Goal: Obtain resource: Download file/media

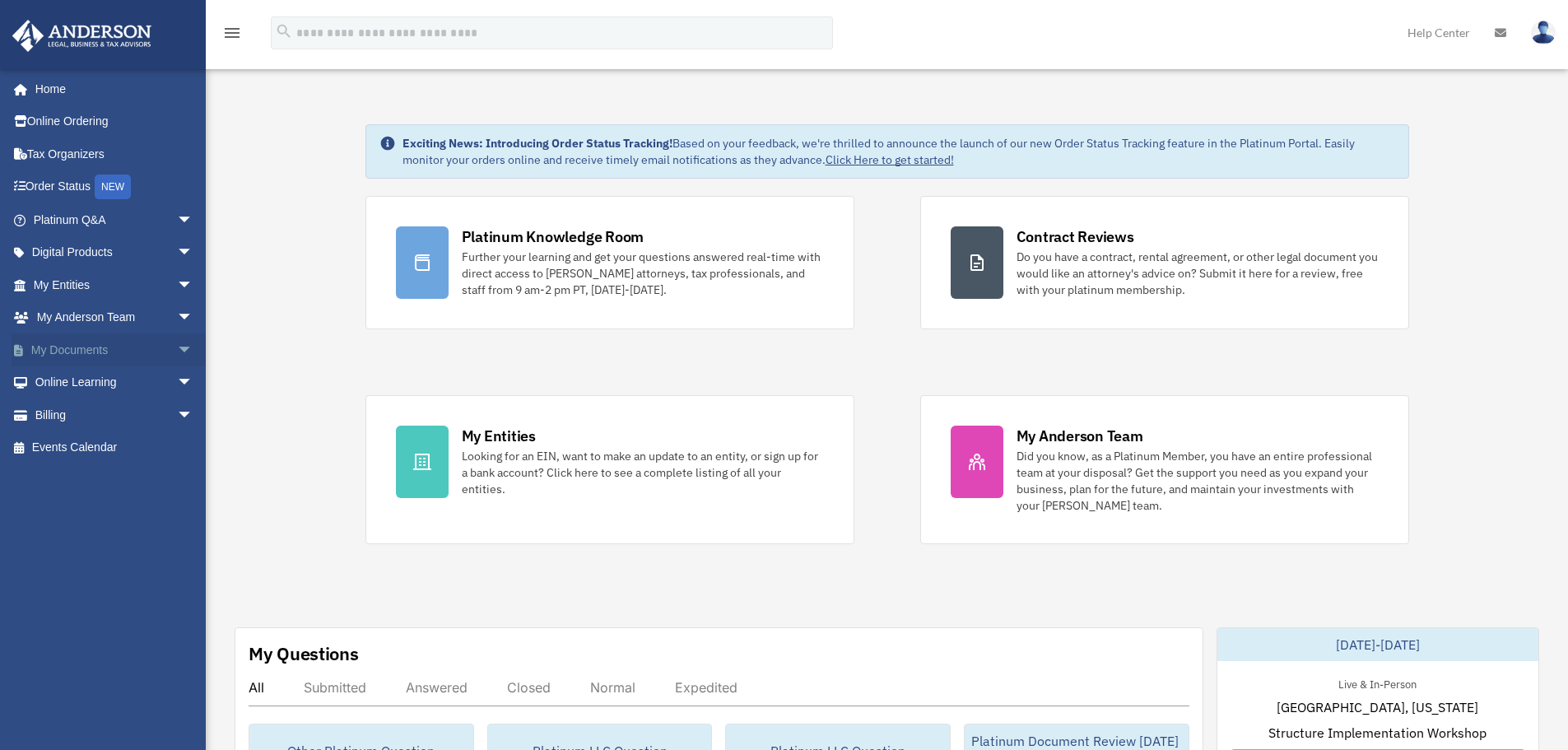
click at [177, 352] on span "arrow_drop_down" at bounding box center [193, 351] width 33 height 34
click at [77, 385] on link "Box" at bounding box center [120, 383] width 195 height 33
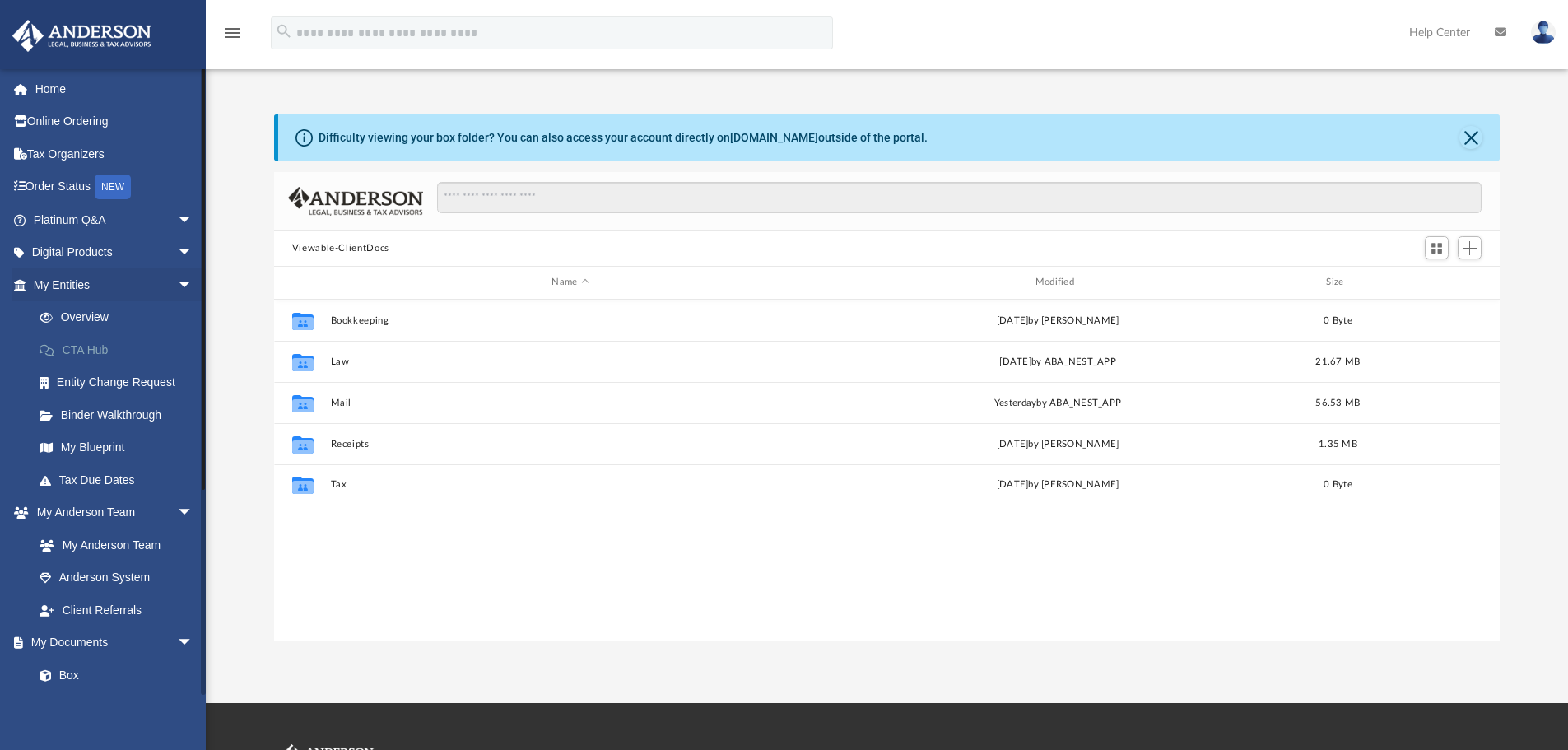
scroll to position [362, 1213]
click at [177, 285] on span "arrow_drop_down" at bounding box center [193, 285] width 33 height 34
click at [62, 478] on link "Box" at bounding box center [120, 480] width 195 height 33
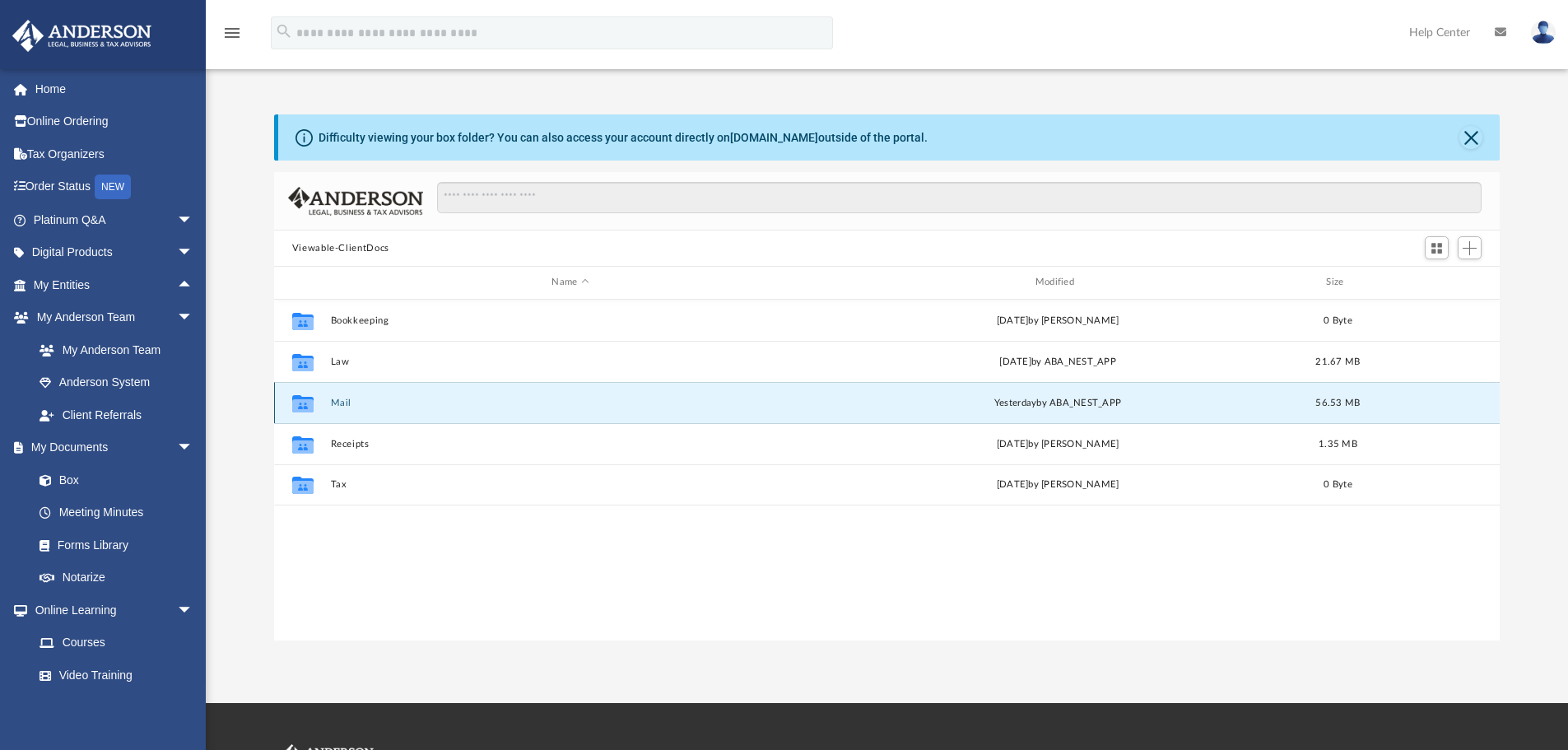
click at [339, 406] on button "Mail" at bounding box center [570, 403] width 480 height 11
click at [349, 404] on button "Mail" at bounding box center [570, 403] width 480 height 11
click at [1003, 401] on span "yesterday" at bounding box center [1015, 402] width 42 height 9
click at [338, 408] on button "Mail" at bounding box center [570, 403] width 480 height 11
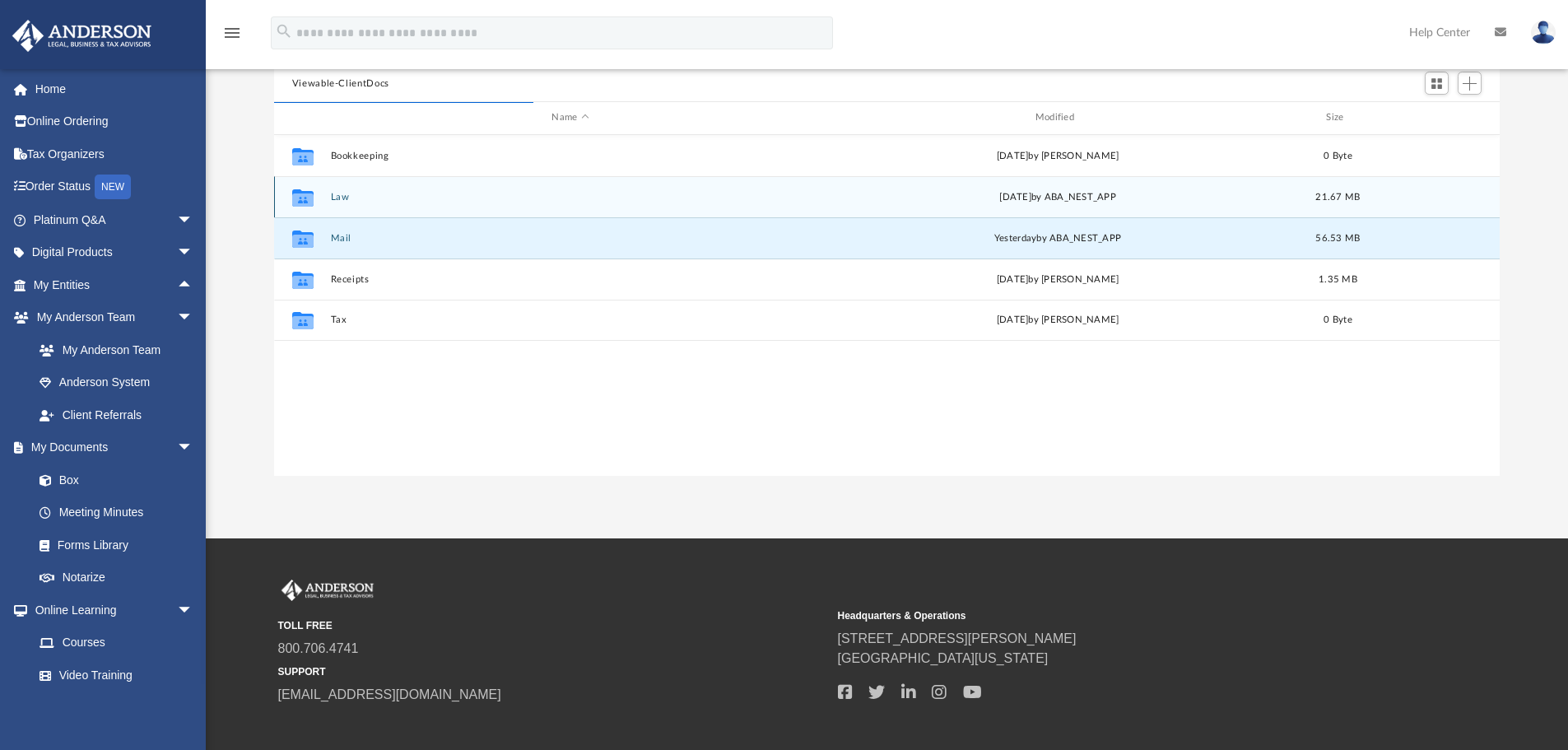
scroll to position [0, 0]
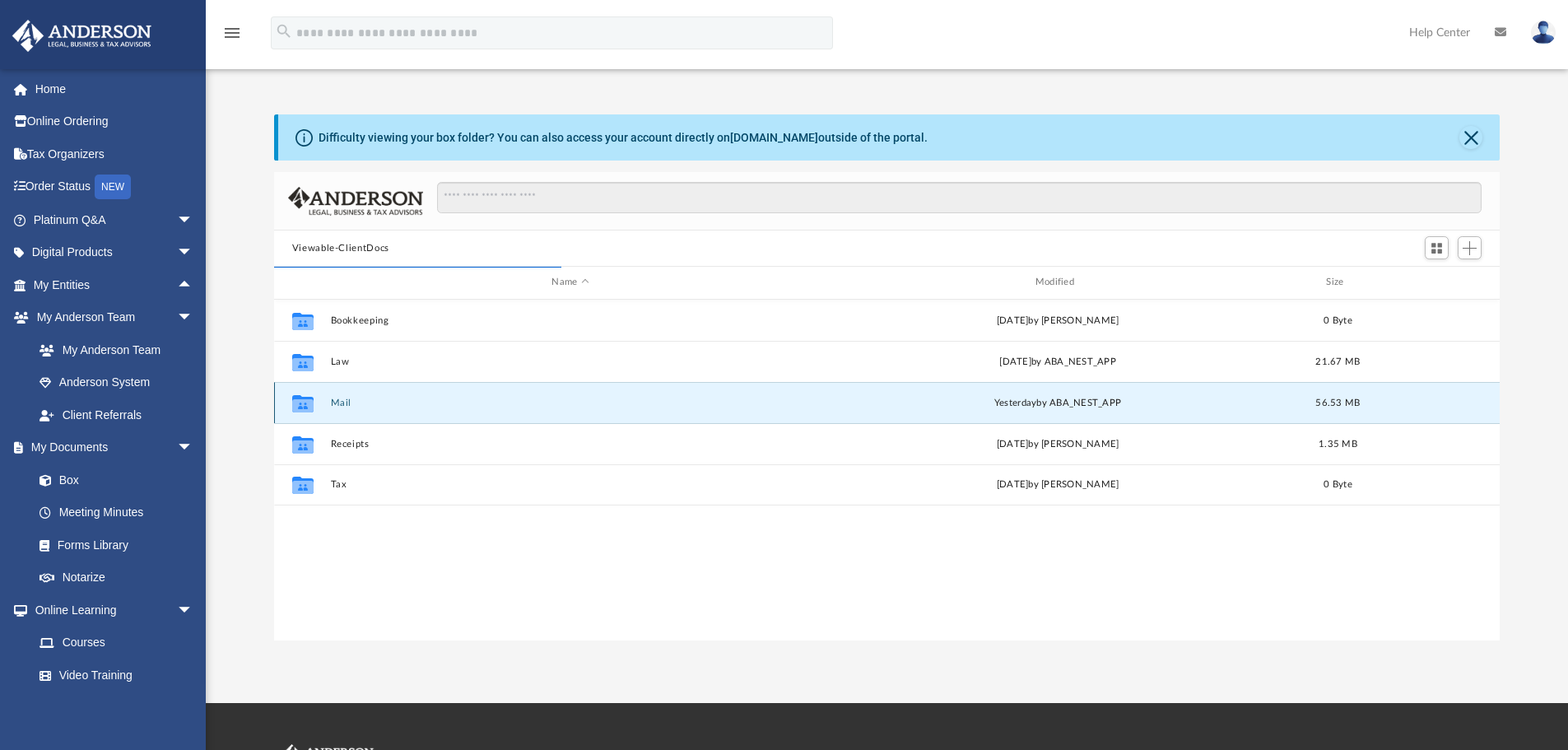
click at [323, 402] on div "Collaborated Folder" at bounding box center [302, 403] width 41 height 26
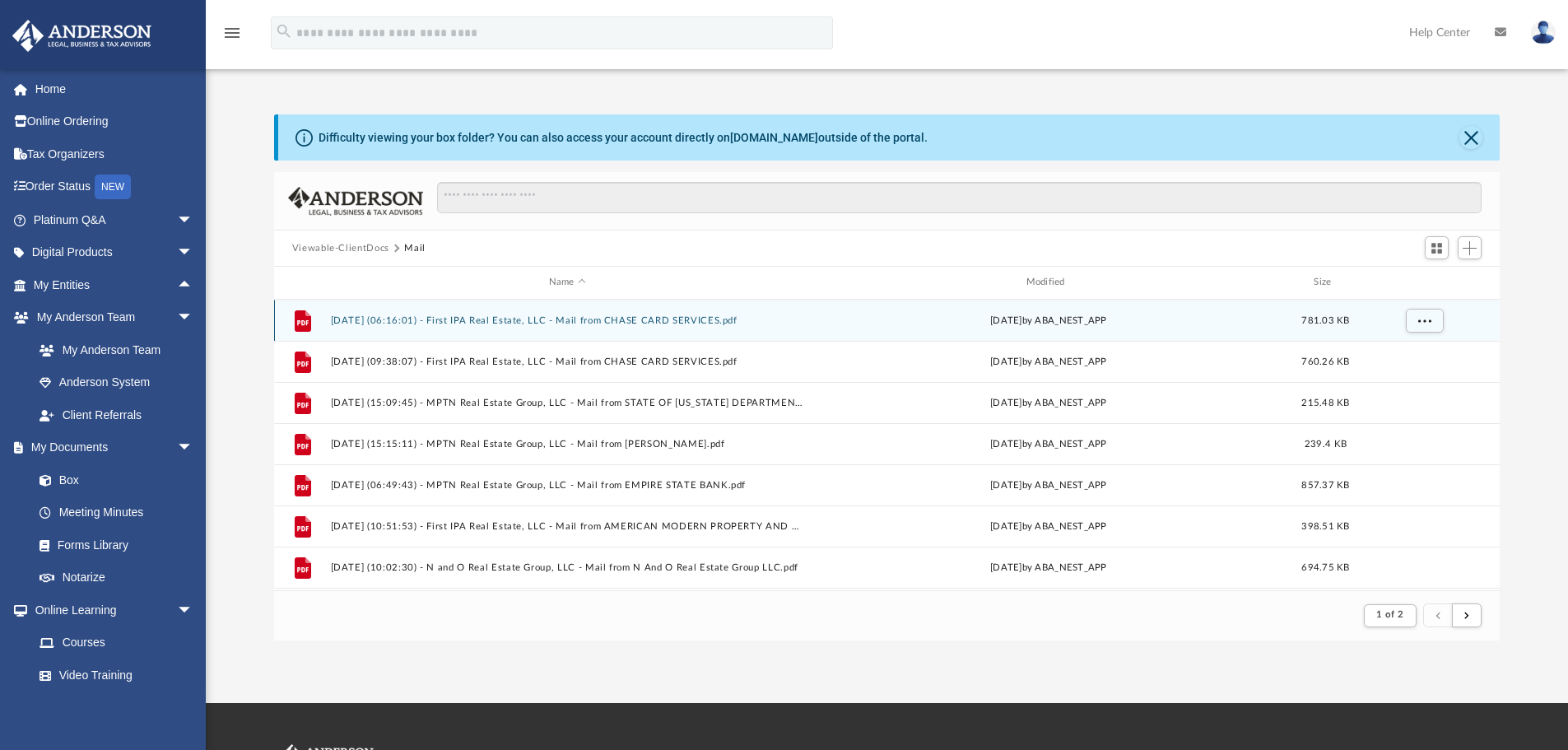
scroll to position [311, 1213]
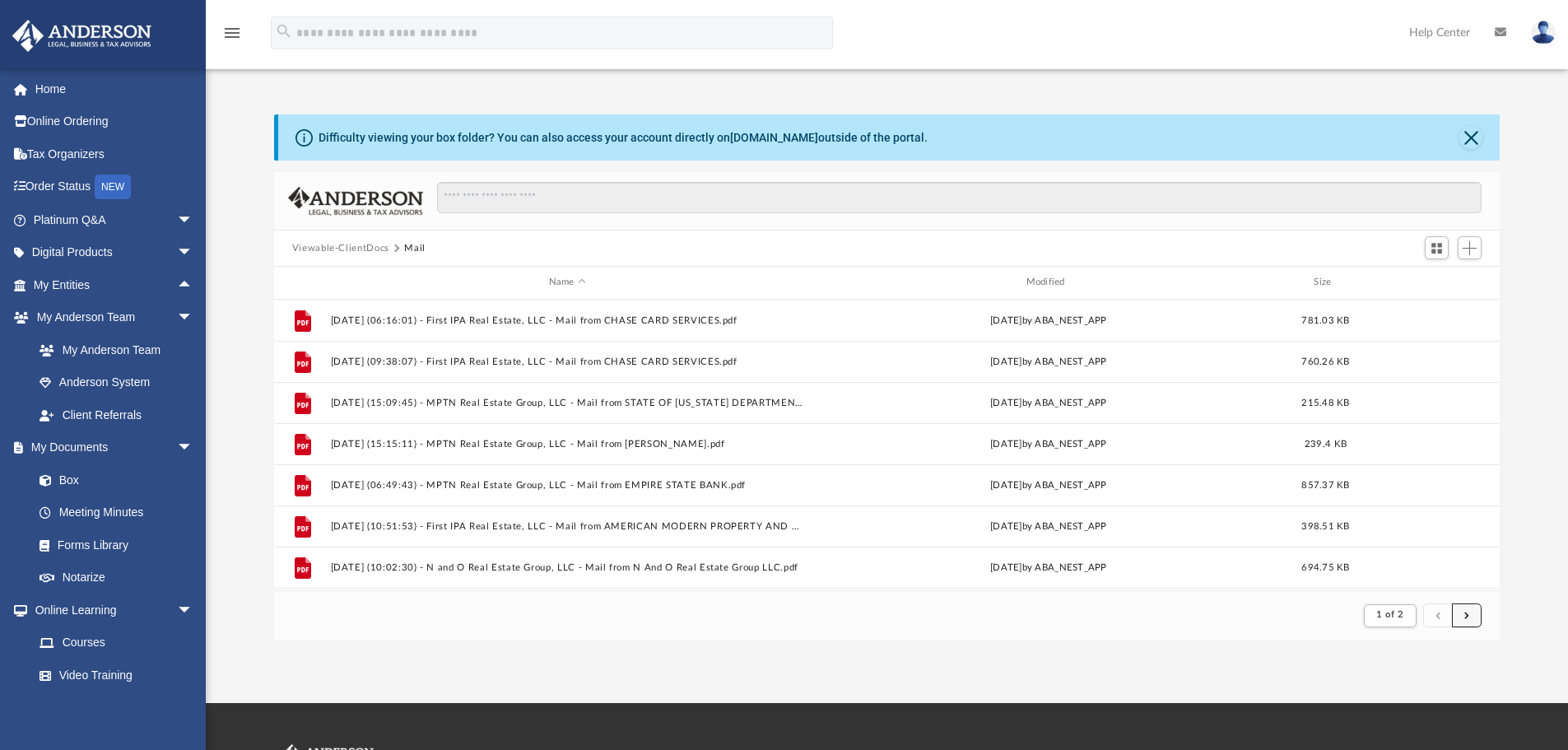
click at [1467, 623] on button "submit" at bounding box center [1467, 616] width 30 height 24
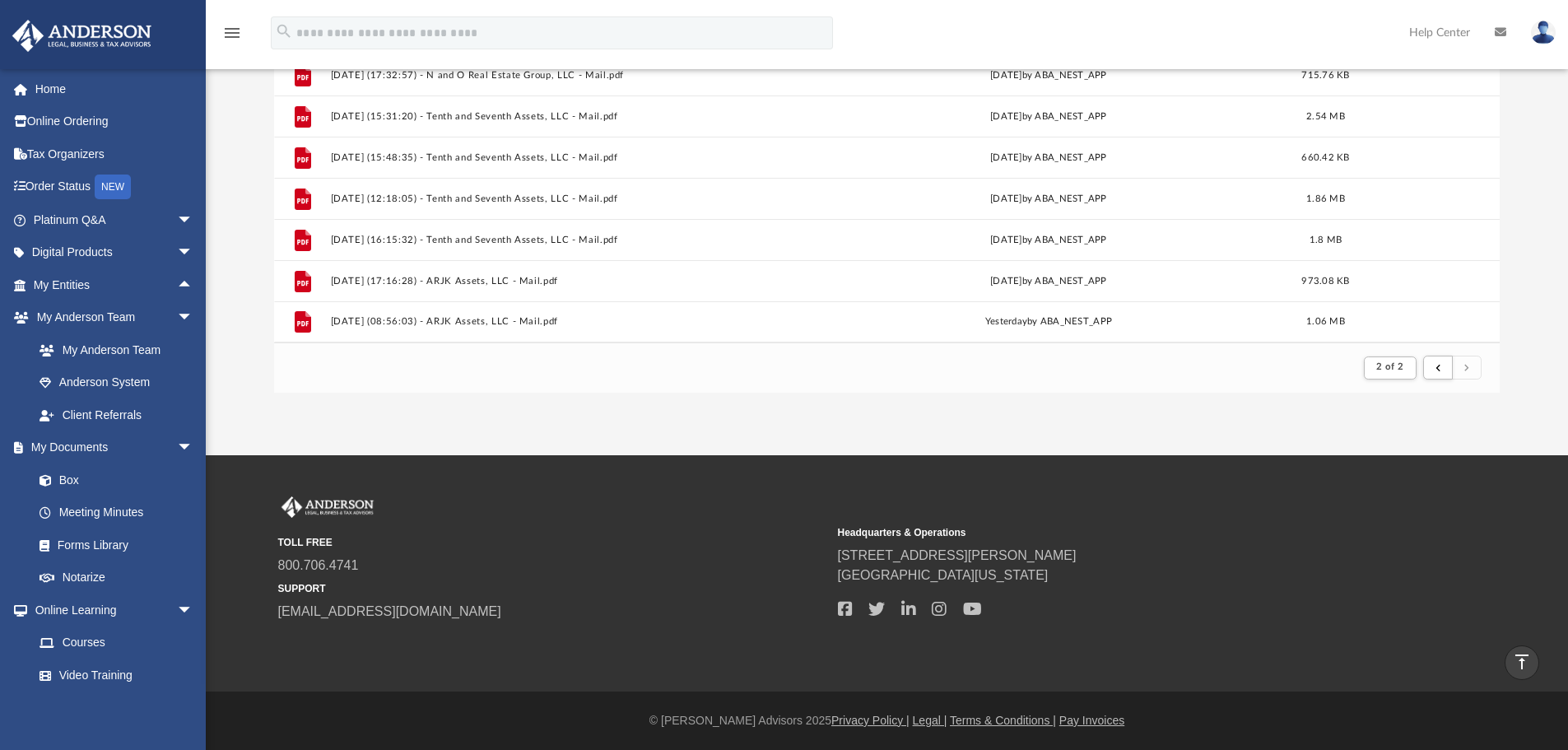
scroll to position [83, 0]
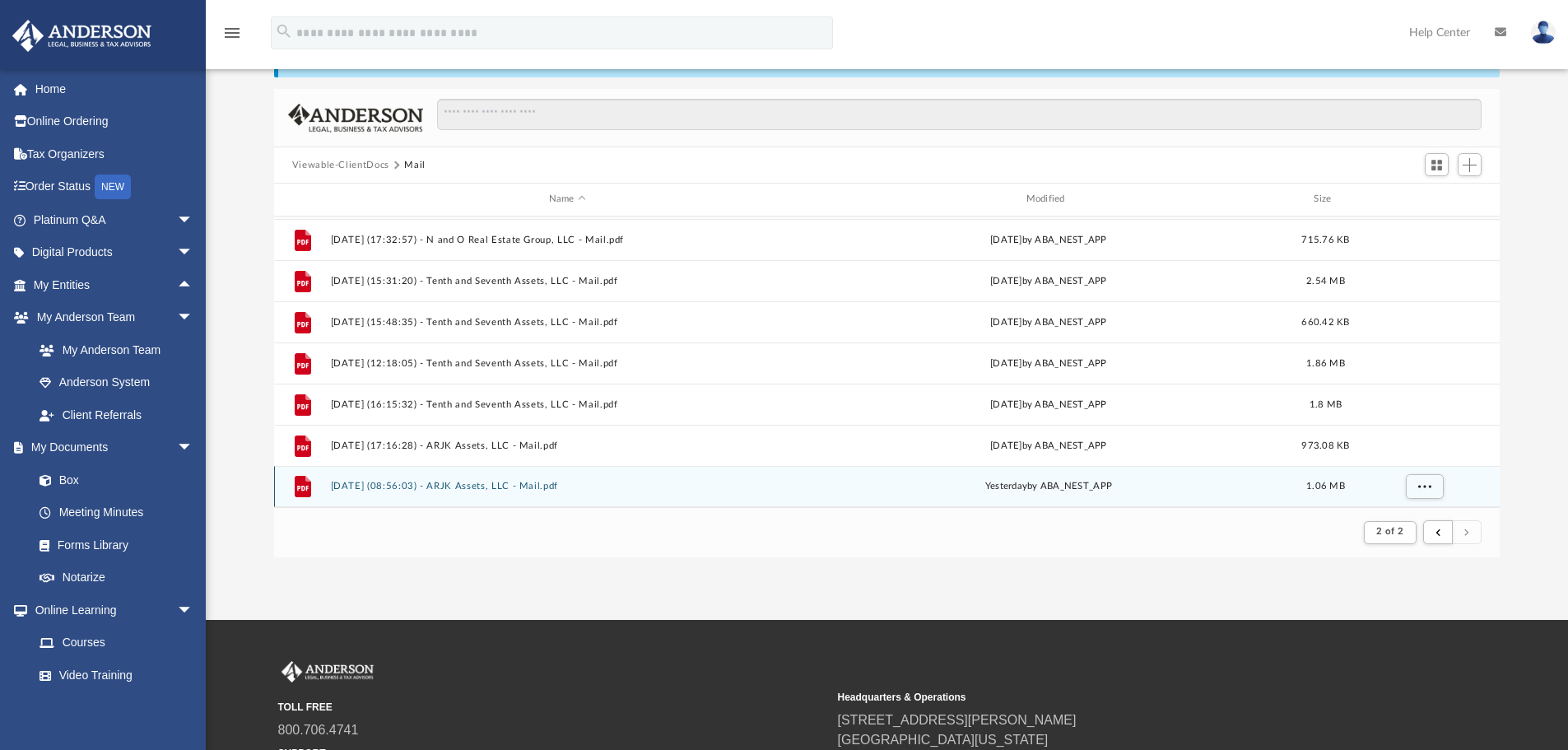
click at [399, 488] on button "2025.09.25 (08:56:03) - ARJK Assets, LLC - Mail.pdf" at bounding box center [567, 486] width 474 height 11
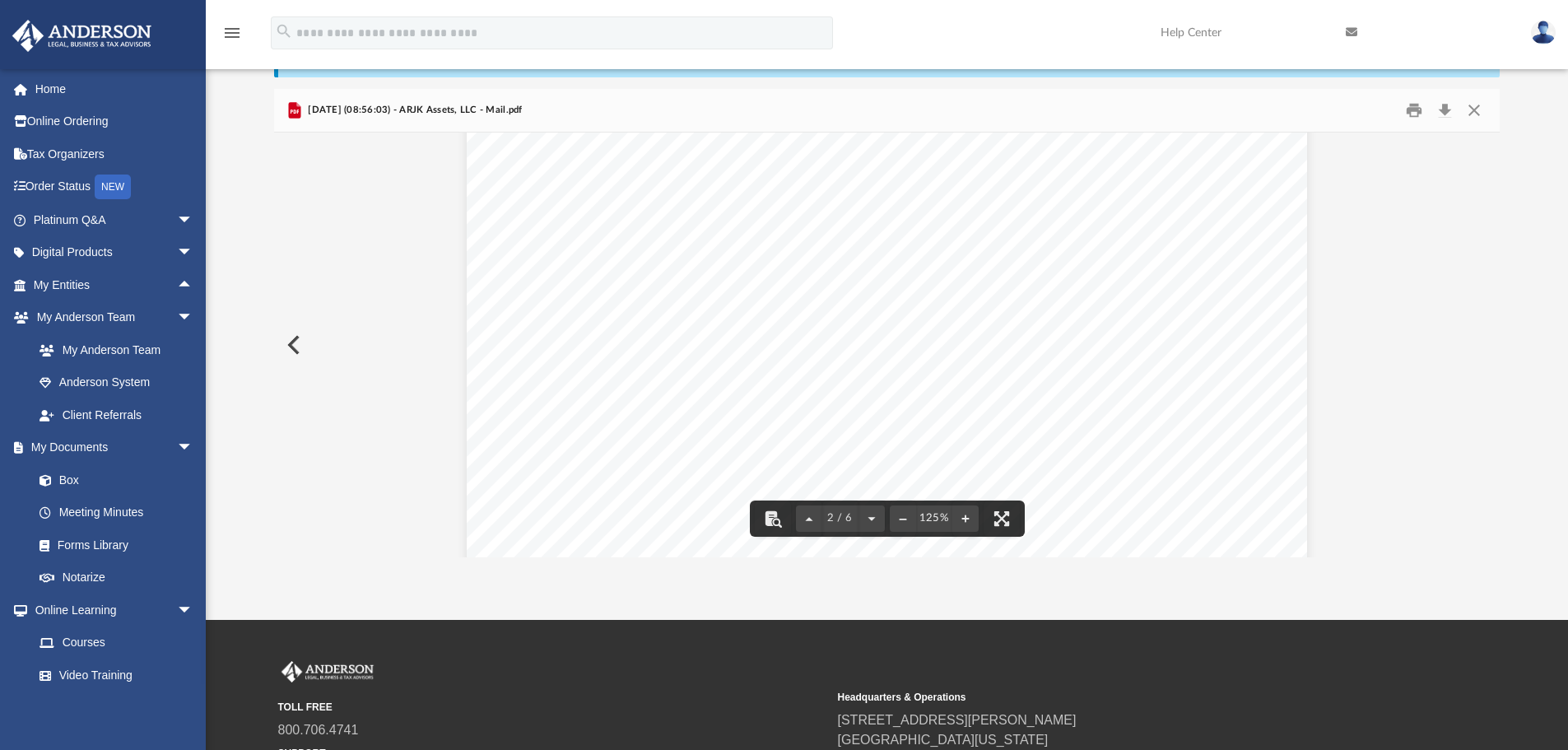
scroll to position [906, 0]
click at [1411, 115] on button "Print" at bounding box center [1413, 111] width 33 height 26
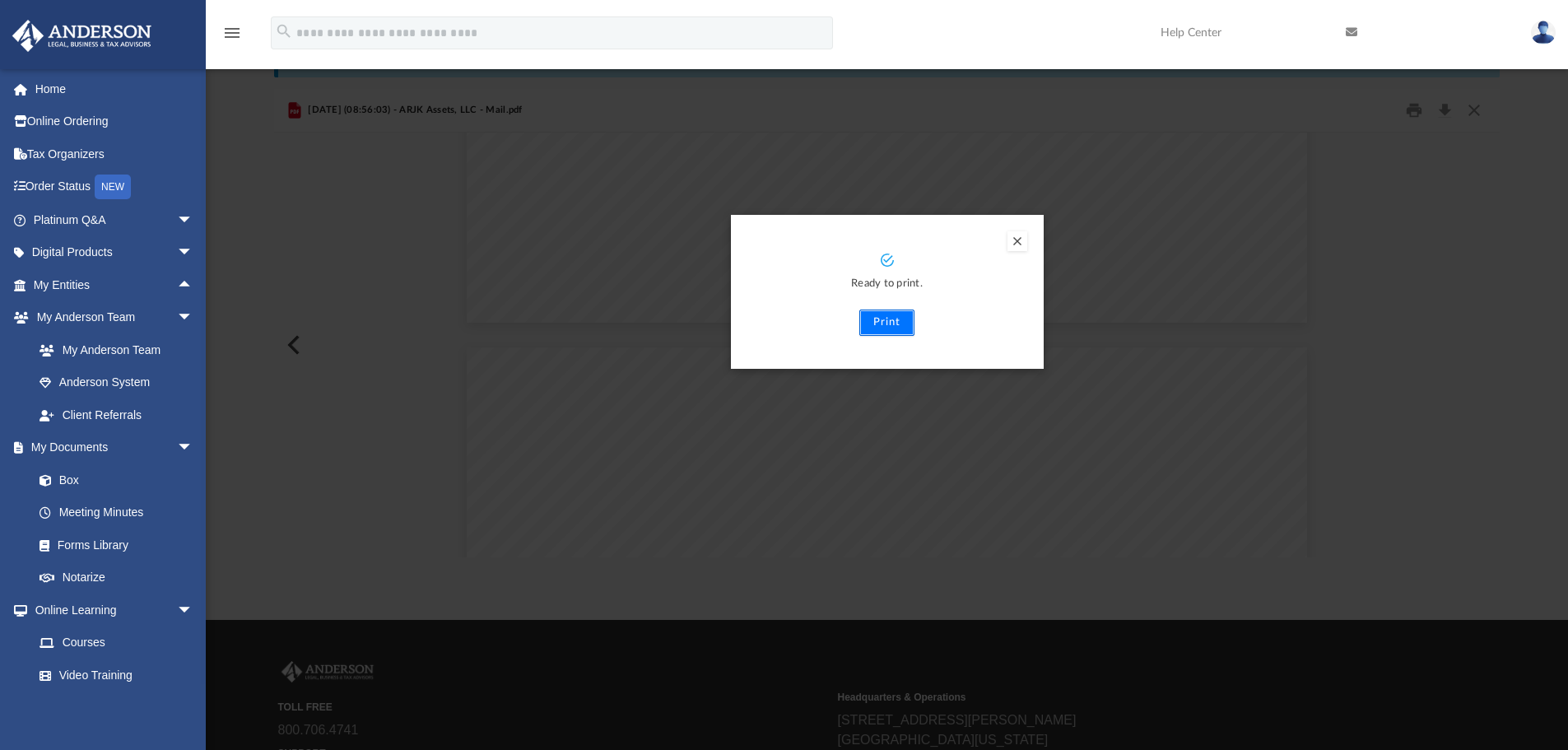
click at [882, 327] on button "Print" at bounding box center [886, 323] width 55 height 26
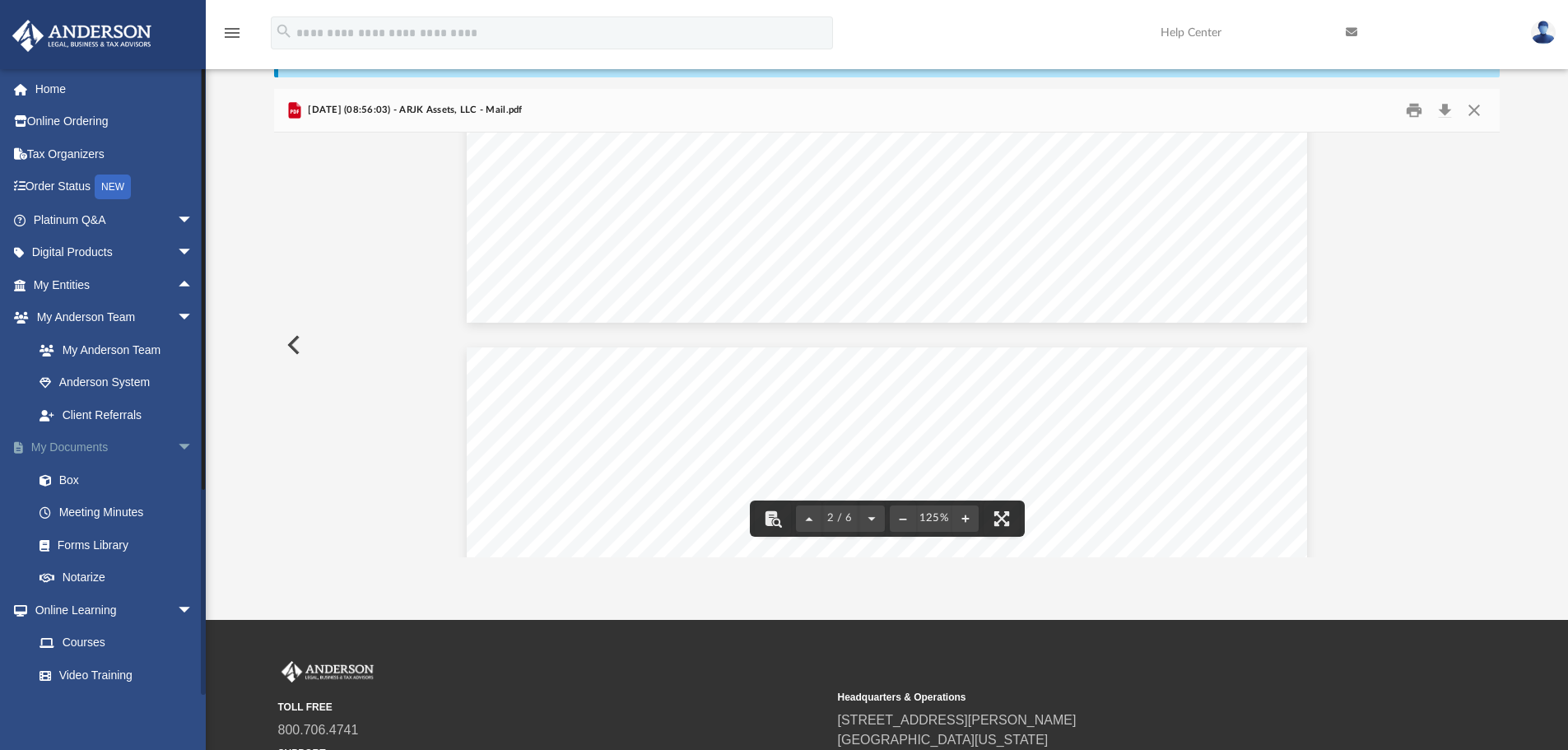
click at [158, 447] on link "My Documents arrow_drop_down" at bounding box center [115, 448] width 207 height 33
click at [54, 84] on link "Home" at bounding box center [115, 88] width 207 height 33
